Goal: Navigation & Orientation: Go to known website

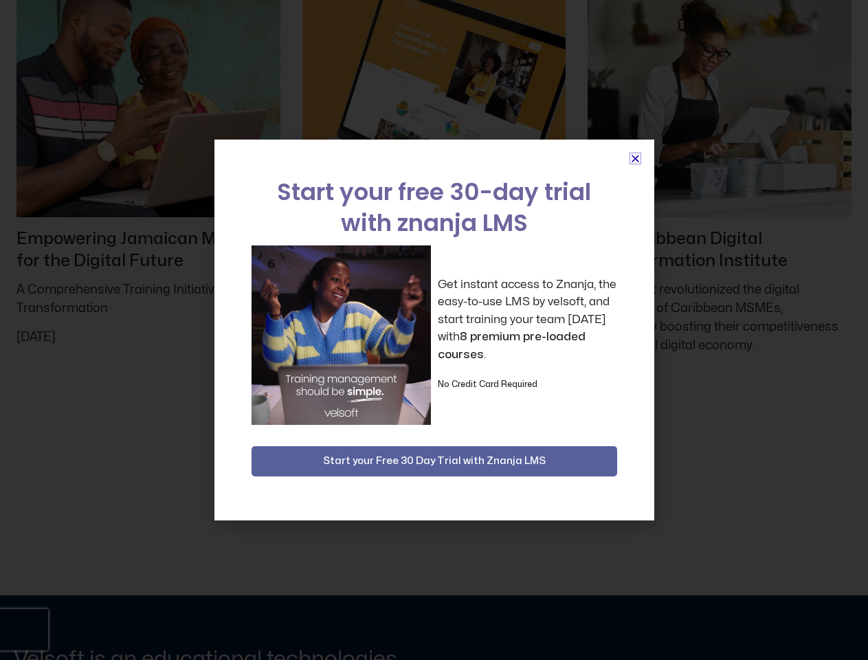
scroll to position [6331, 0]
